Goal: Information Seeking & Learning: Learn about a topic

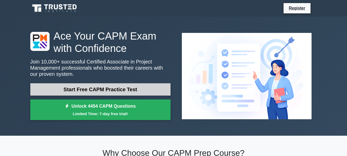
click at [95, 95] on link "Start Free CAPM Practice Test" at bounding box center [100, 89] width 140 height 12
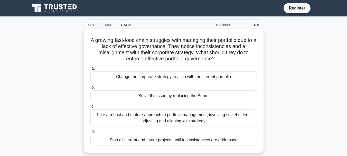
click at [123, 116] on div "Take a robust and mature approach to portfolio management, involving stakeholde…" at bounding box center [173, 117] width 167 height 17
click at [90, 108] on input "c. Take a robust and mature approach to portfolio management, involving stakeho…" at bounding box center [90, 106] width 0 height 3
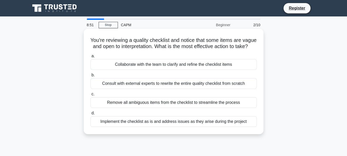
click at [139, 70] on div "Collaborate with the team to clarify and refine the checklist items" at bounding box center [173, 64] width 167 height 11
click at [90, 58] on input "a. Collaborate with the team to clarify and refine the checklist items" at bounding box center [90, 55] width 0 height 3
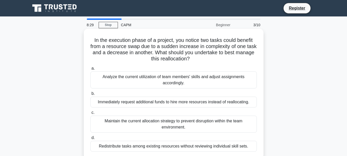
click at [144, 75] on div "Analyze the current utilization of team members' skills and adjust assignments …" at bounding box center [173, 79] width 167 height 17
click at [90, 70] on input "a. Analyze the current utilization of team members' skills and adjust assignmen…" at bounding box center [90, 68] width 0 height 3
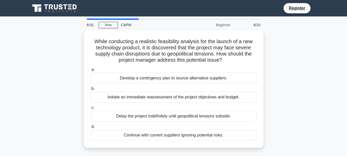
click at [144, 75] on div "Develop a contingency plan to source alternative suppliers." at bounding box center [173, 78] width 167 height 11
click at [90, 71] on input "a. Develop a contingency plan to source alternative suppliers." at bounding box center [90, 69] width 0 height 3
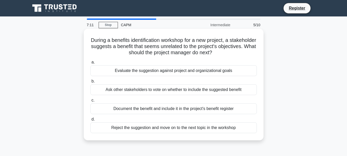
click at [205, 110] on div "Document the benefit and include it in the project's benefit register" at bounding box center [173, 108] width 167 height 11
click at [90, 102] on input "c. Document the benefit and include it in the project's benefit register" at bounding box center [90, 100] width 0 height 3
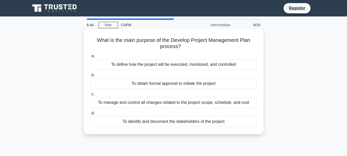
click at [209, 64] on div "To define how the project will be executed, monitored, and controlled" at bounding box center [173, 64] width 167 height 11
click at [90, 58] on input "a. To define how the project will be executed, monitored, and controlled" at bounding box center [90, 55] width 0 height 3
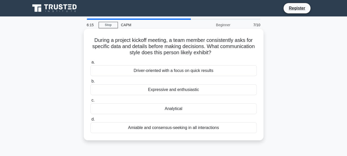
click at [184, 112] on div "Analytical" at bounding box center [173, 108] width 167 height 11
click at [90, 102] on input "c. Analytical" at bounding box center [90, 100] width 0 height 3
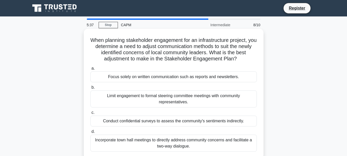
click at [187, 79] on div "Focus solely on written communication such as reports and newsletters." at bounding box center [173, 76] width 167 height 11
click at [90, 70] on input "a. Focus solely on written communication such as reports and newsletters." at bounding box center [90, 68] width 0 height 3
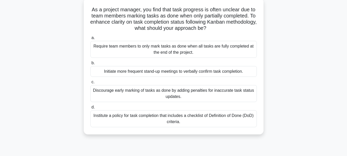
scroll to position [51, 0]
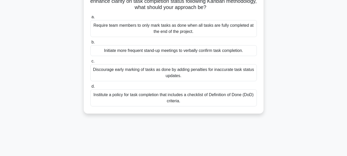
click at [189, 100] on div "Institute a policy for task completion that includes a checklist of Definition …" at bounding box center [173, 97] width 167 height 17
click at [90, 88] on input "d. Institute a policy for task completion that includes a checklist of Definiti…" at bounding box center [90, 86] width 0 height 3
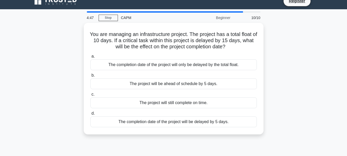
scroll to position [0, 0]
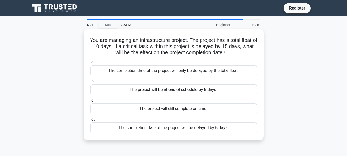
click at [187, 108] on div "The project will still complete on time." at bounding box center [173, 108] width 167 height 11
click at [90, 102] on input "c. The project will still complete on time." at bounding box center [90, 100] width 0 height 3
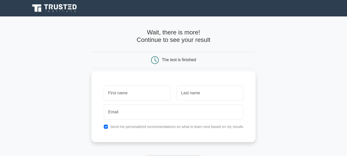
click at [115, 90] on input "text" at bounding box center [137, 93] width 67 height 15
type input "REMYA"
click at [186, 93] on input "text" at bounding box center [210, 93] width 67 height 15
type input "DINESH"
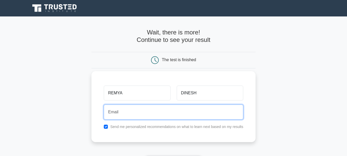
click at [149, 117] on input "email" at bounding box center [174, 112] width 140 height 15
type input "remyadinesh@yahoo.com"
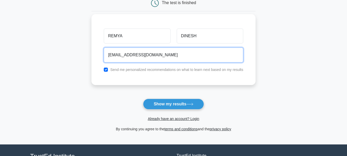
scroll to position [77, 0]
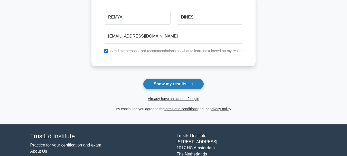
click at [173, 87] on button "Show my results" at bounding box center [173, 84] width 61 height 11
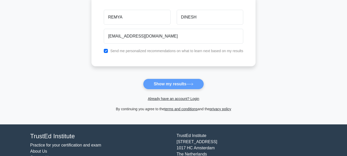
click at [168, 86] on form "Wait, there is more! Continue to see your result The test is finished REMYA DIN…" at bounding box center [173, 32] width 164 height 160
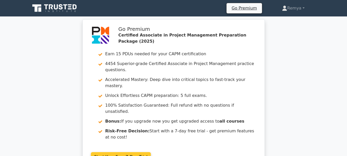
click at [130, 152] on link "Start Your Free 7-Day Trial" at bounding box center [121, 157] width 60 height 10
